Goal: Task Accomplishment & Management: Manage account settings

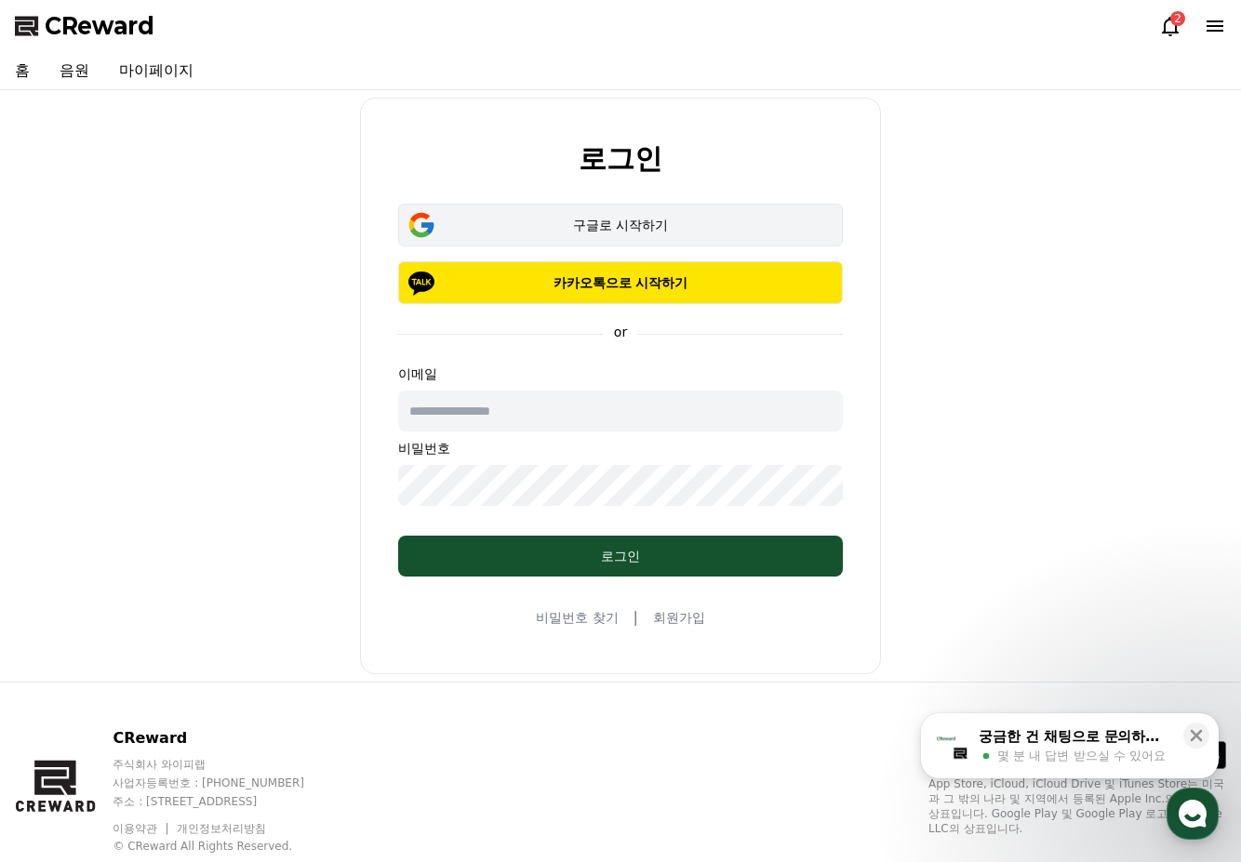
click at [686, 224] on div "구글로 시작하기" at bounding box center [620, 225] width 391 height 19
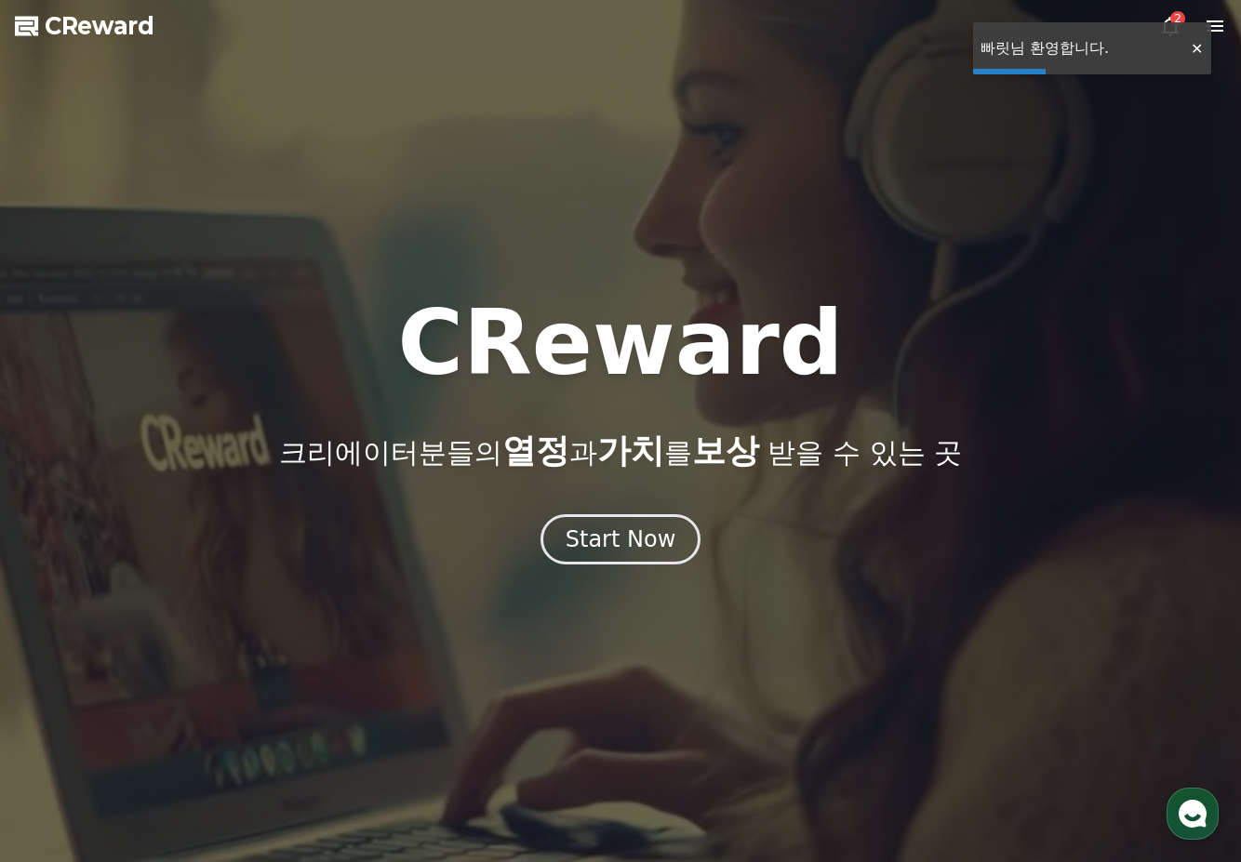
click at [1169, 20] on icon at bounding box center [1170, 27] width 17 height 20
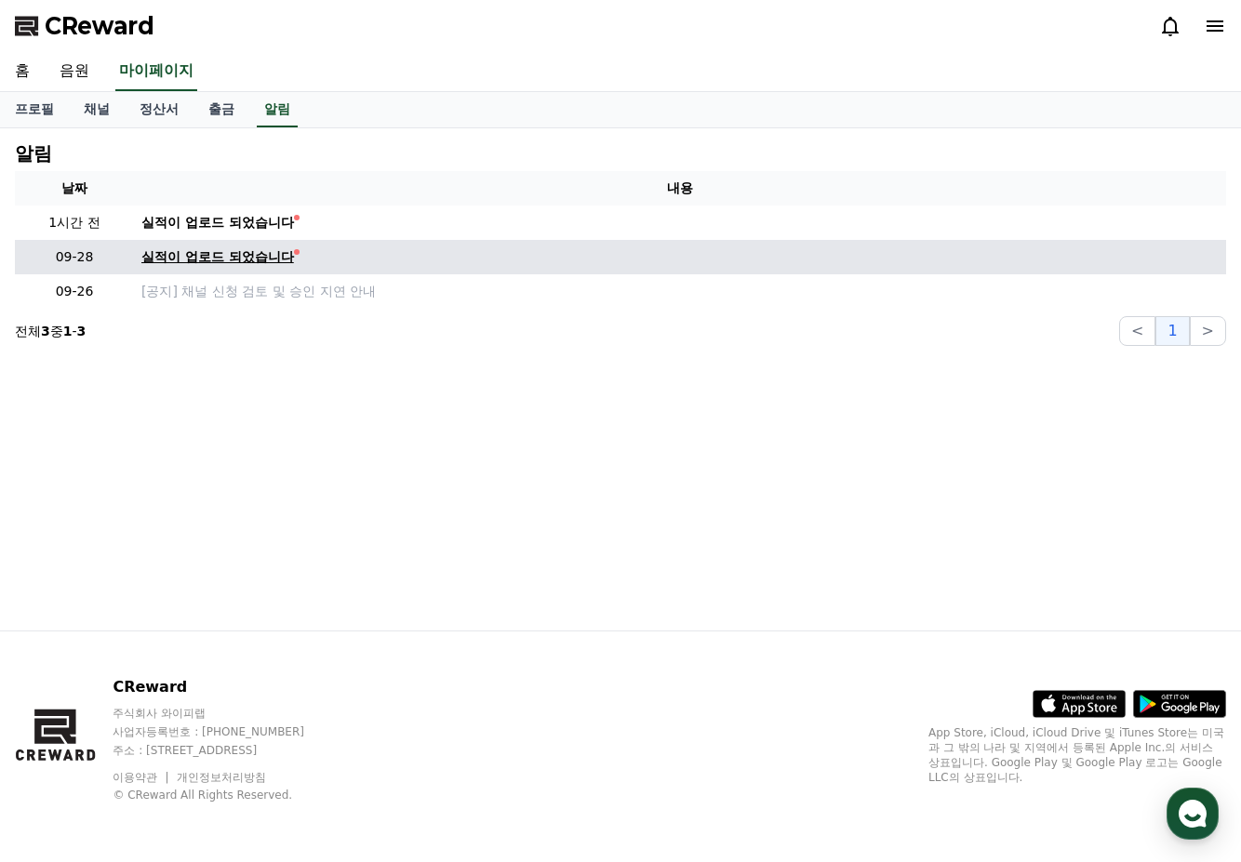
click at [237, 260] on div "실적이 업로드 되었습니다" at bounding box center [217, 257] width 153 height 20
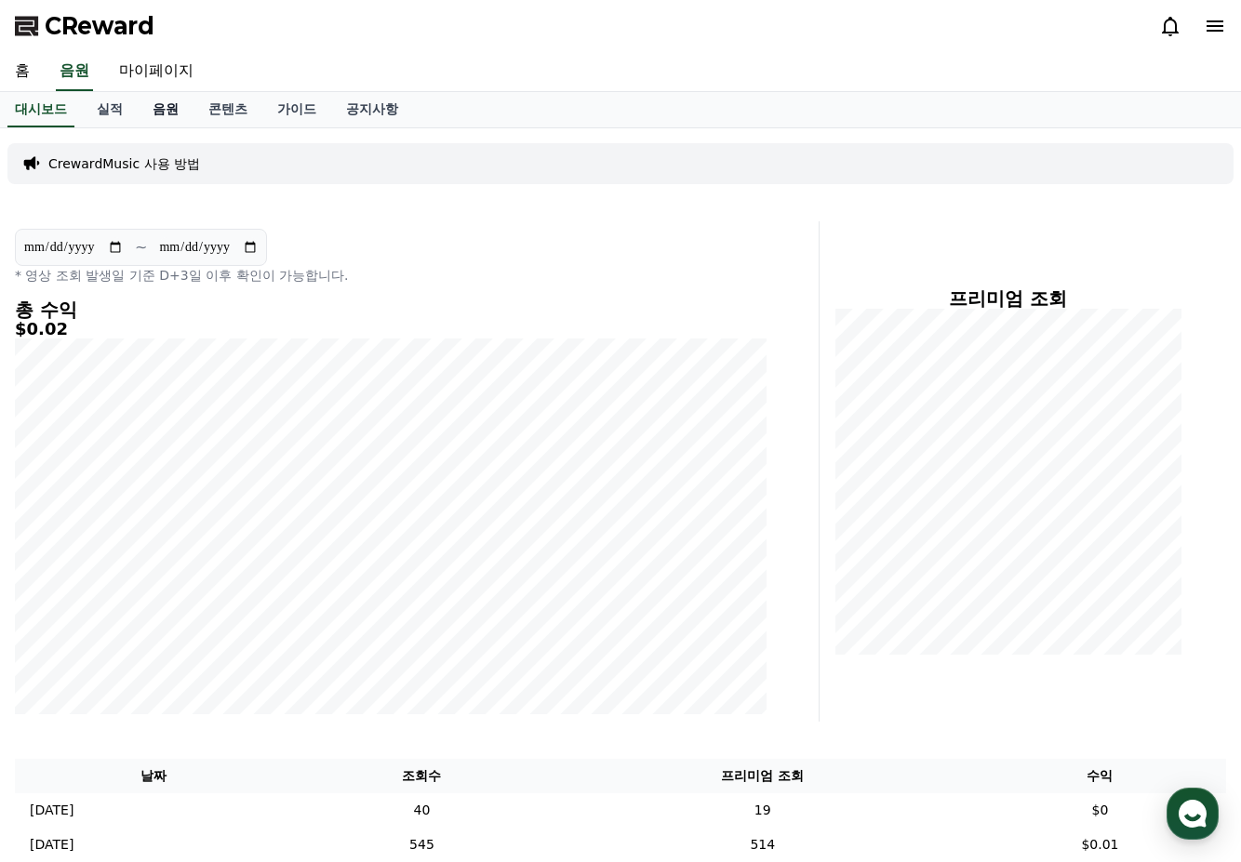
click at [145, 108] on link "음원" at bounding box center [166, 109] width 56 height 35
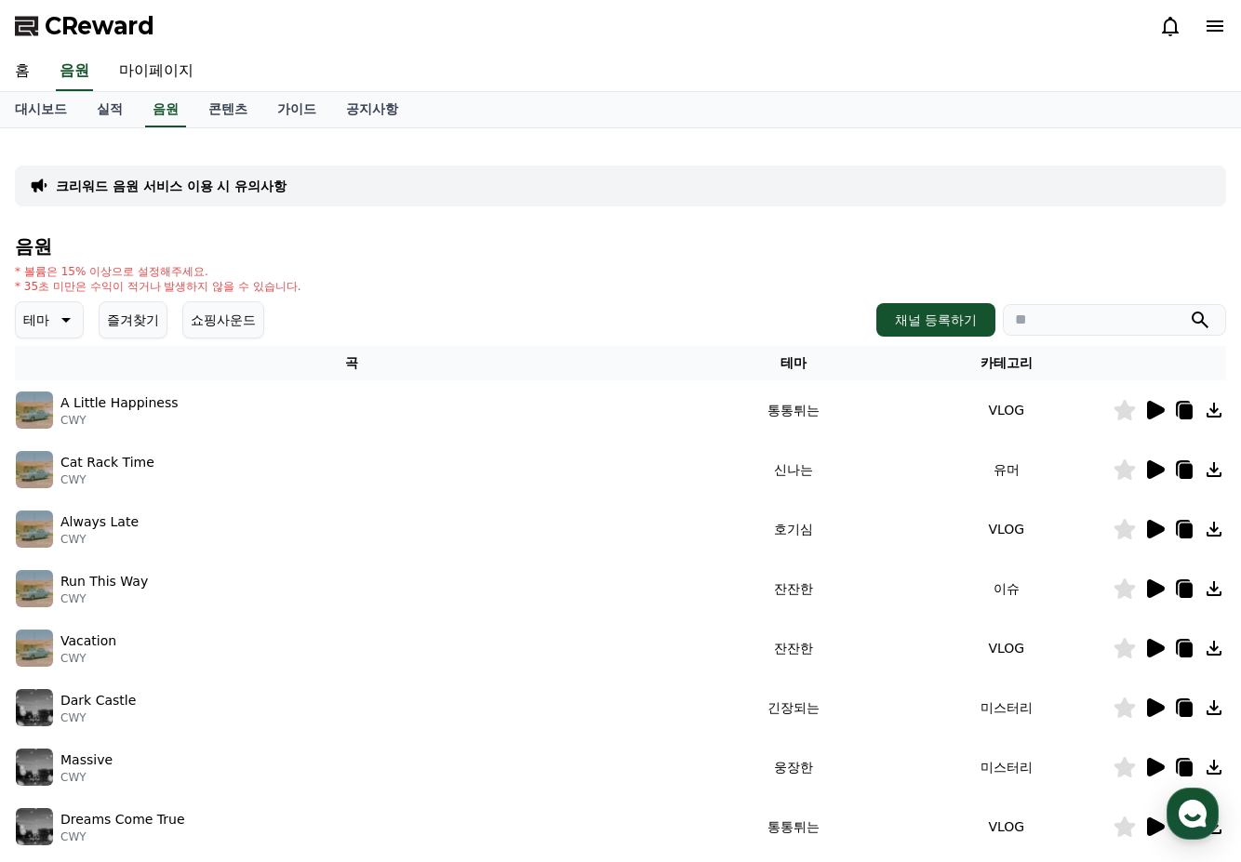
click at [152, 43] on div "CReward" at bounding box center [620, 26] width 1241 height 52
click at [139, 71] on link "마이페이지" at bounding box center [156, 71] width 104 height 39
select select "**********"
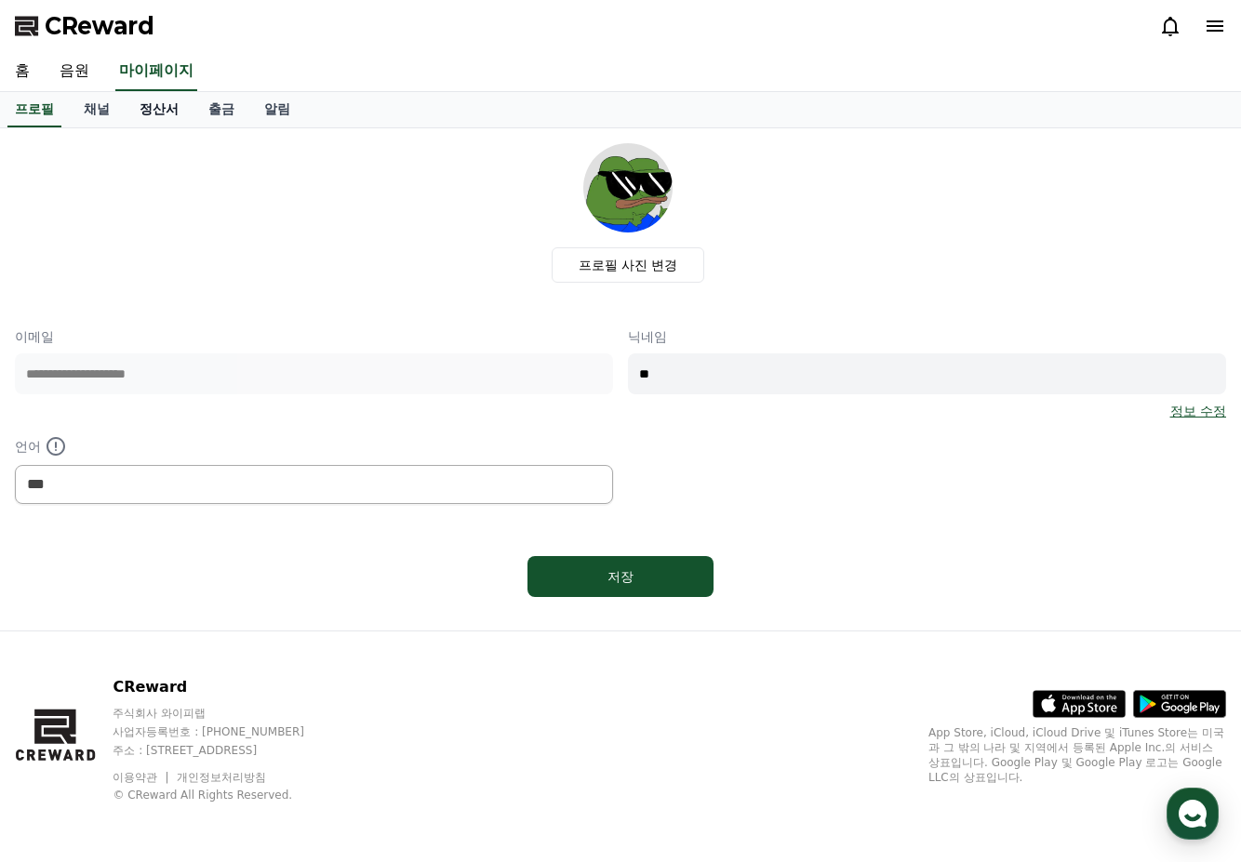
click at [166, 117] on link "정산서" at bounding box center [159, 109] width 69 height 35
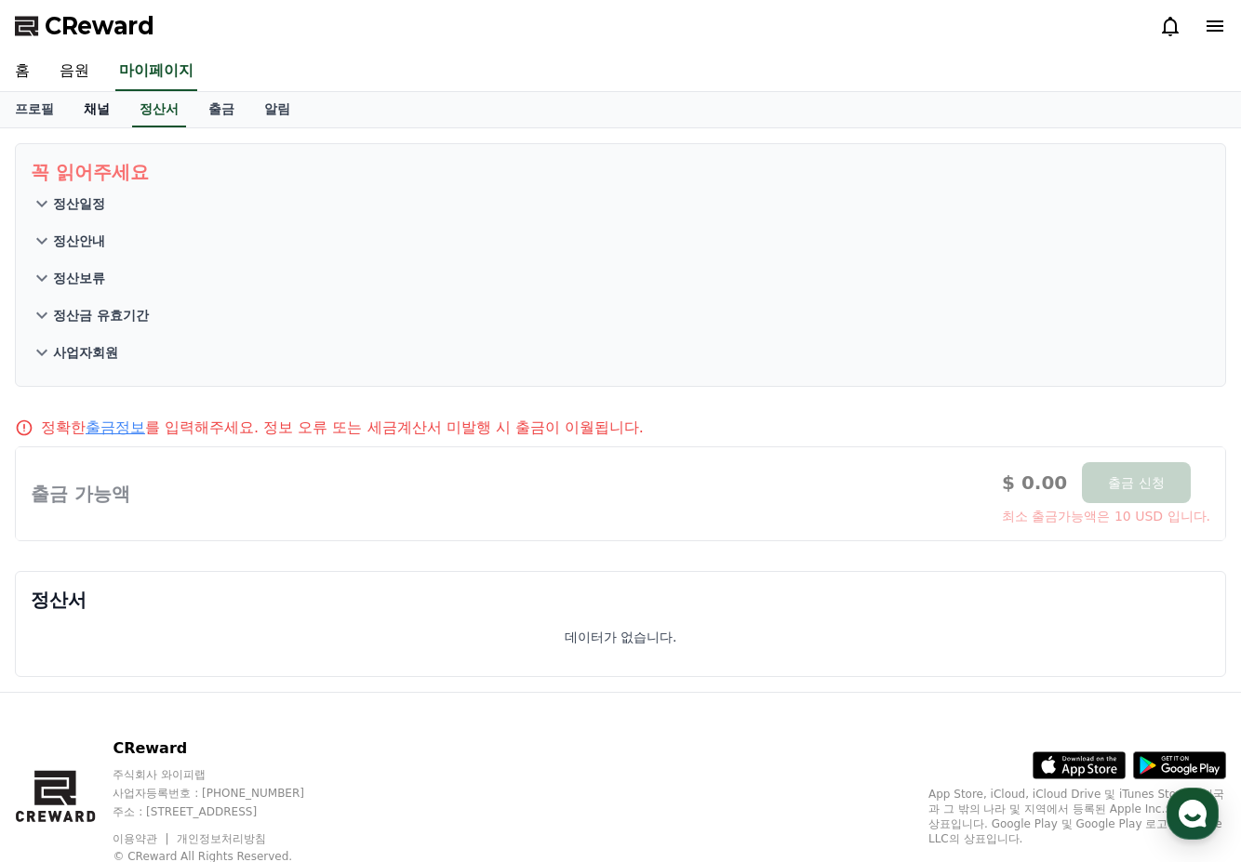
click at [103, 117] on link "채널" at bounding box center [97, 109] width 56 height 35
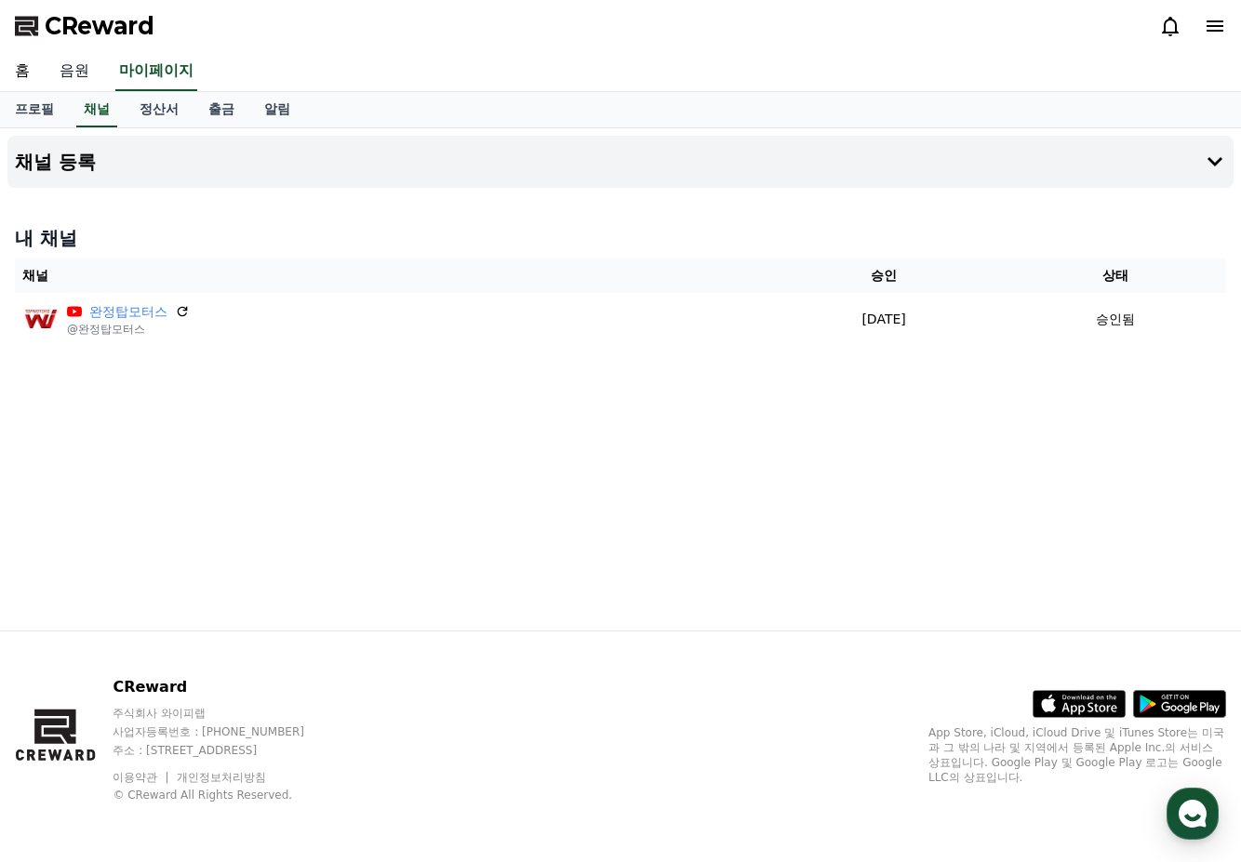
click at [72, 75] on link "음원" at bounding box center [75, 71] width 60 height 39
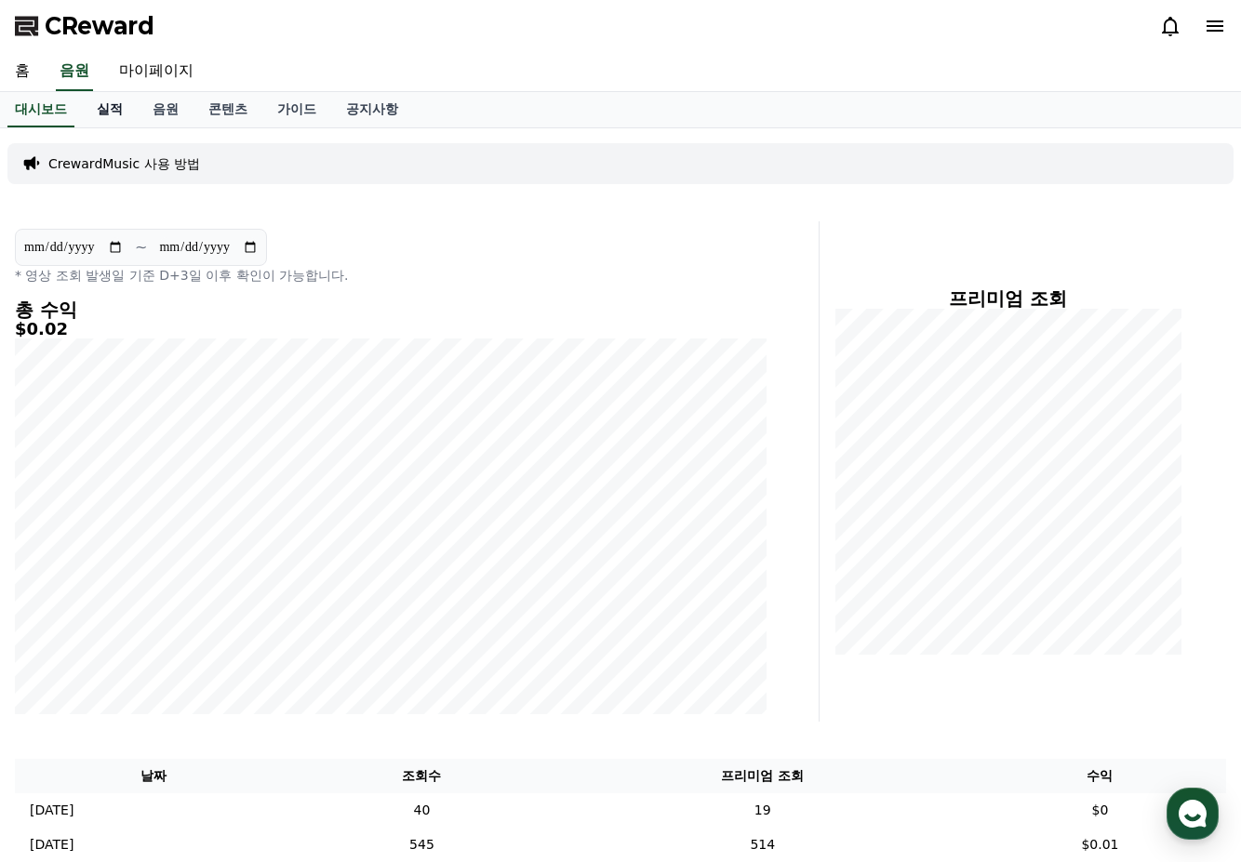
click at [111, 109] on link "실적" at bounding box center [110, 109] width 56 height 35
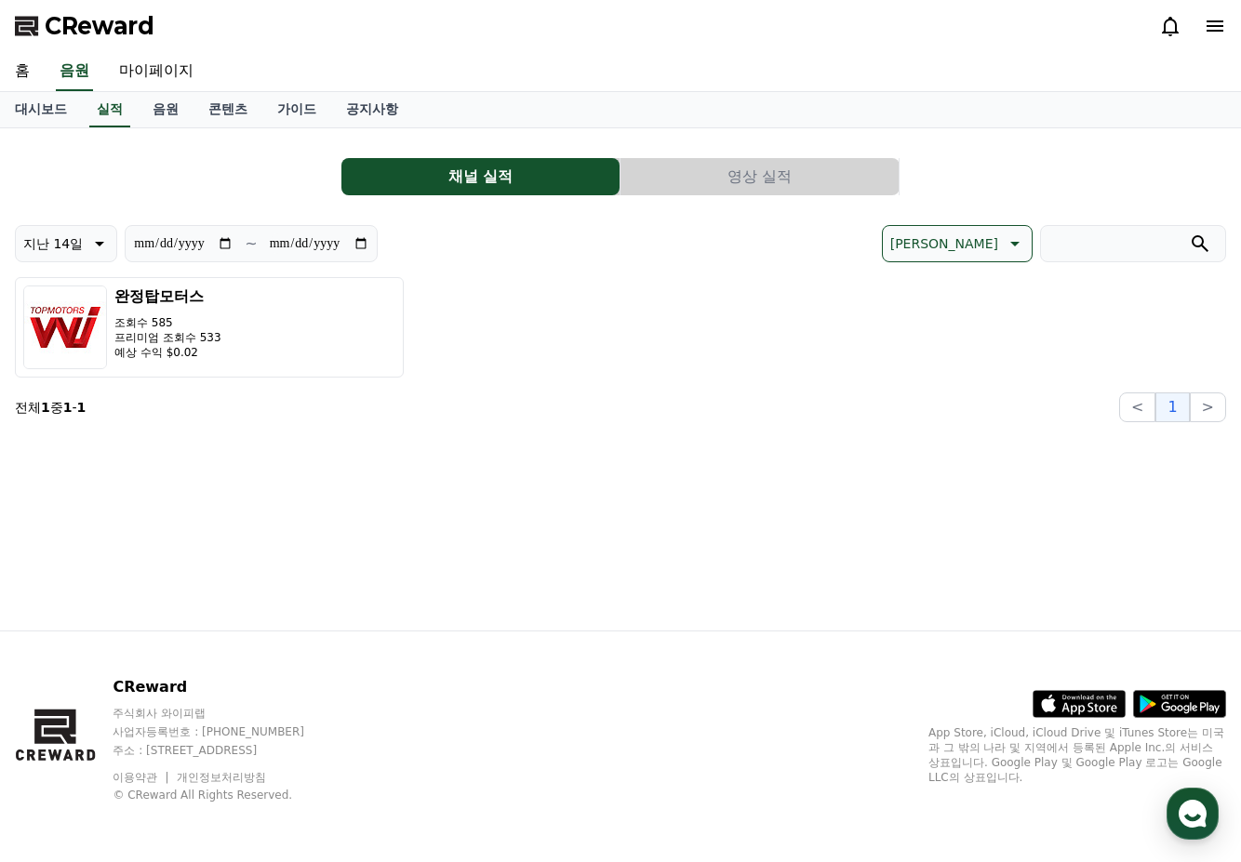
click at [821, 196] on div "**********" at bounding box center [620, 282] width 1211 height 279
click at [814, 187] on button "영상 실적" at bounding box center [760, 176] width 278 height 37
